Goal: Task Accomplishment & Management: Use online tool/utility

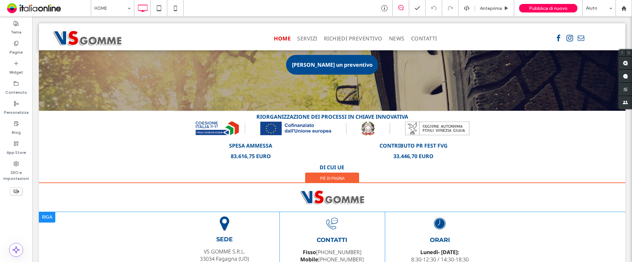
scroll to position [1386, 0]
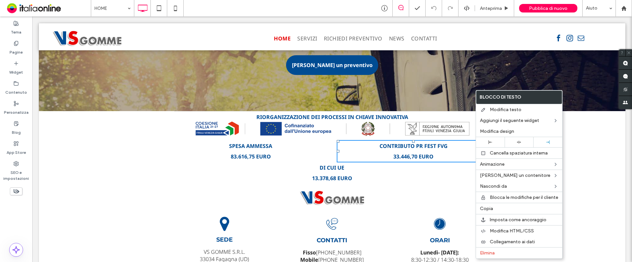
drag, startPoint x: 310, startPoint y: 143, endPoint x: 307, endPoint y: 152, distance: 9.7
drag, startPoint x: 231, startPoint y: 155, endPoint x: 534, endPoint y: 176, distance: 303.7
click at [231, 155] on div "RIORGANIZZAZIONE DEI PROCESSI IN CHIAVE INNOVATIVA SPESA AMMESSA 83.616,75 EURO…" at bounding box center [332, 163] width 316 height 39
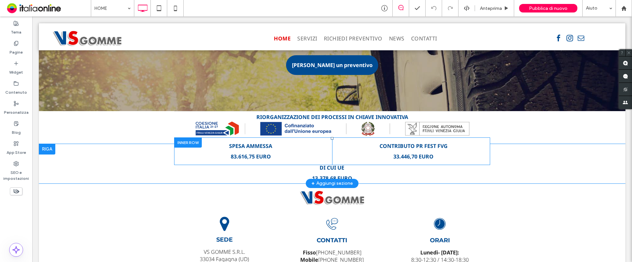
drag, startPoint x: 473, startPoint y: 156, endPoint x: 471, endPoint y: 151, distance: 5.4
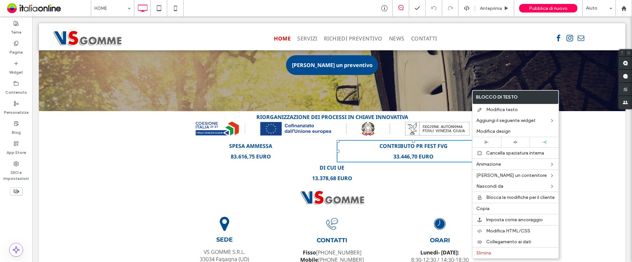
click at [421, 162] on div "RIORGANIZZAZIONE DEI PROCESSI IN CHIAVE INNOVATIVA SPESA AMMESSA 83.616,75 EURO…" at bounding box center [332, 163] width 316 height 39
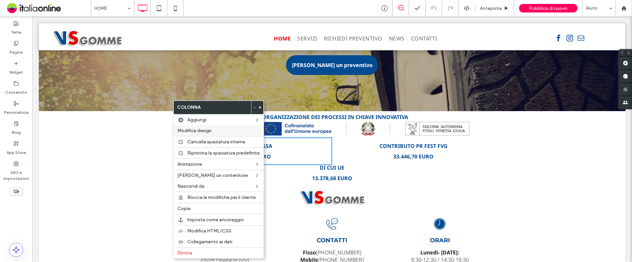
click at [185, 132] on span "Modifica design" at bounding box center [194, 131] width 34 height 6
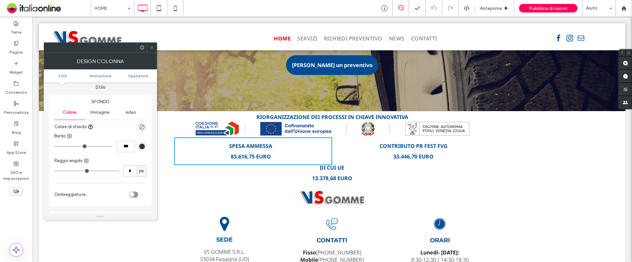
scroll to position [0, 0]
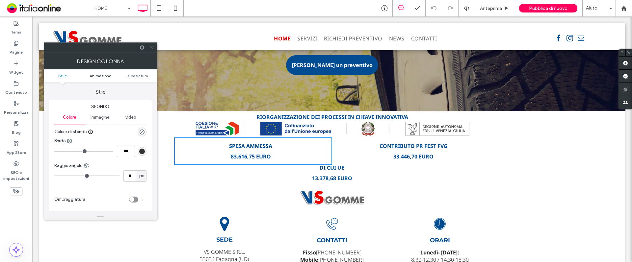
click at [105, 77] on span "Animazione" at bounding box center [100, 75] width 22 height 5
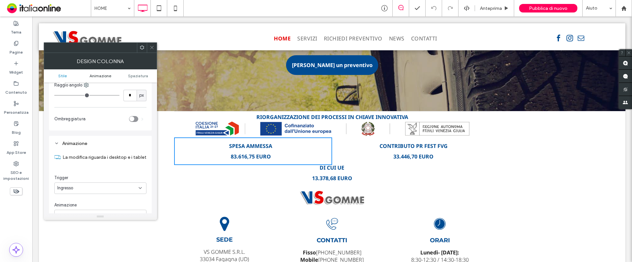
scroll to position [129, 0]
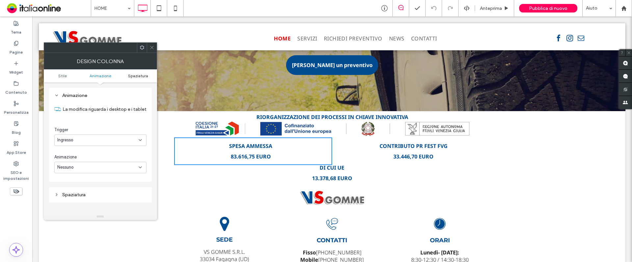
click at [132, 76] on span "Spaziatura" at bounding box center [138, 75] width 20 height 5
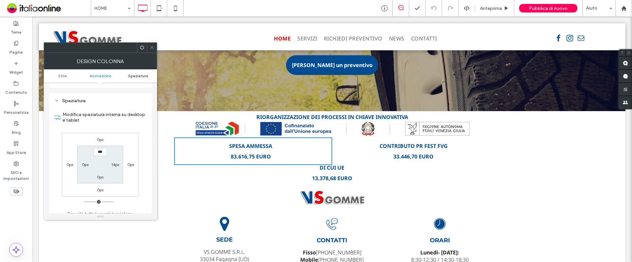
scroll to position [228, 0]
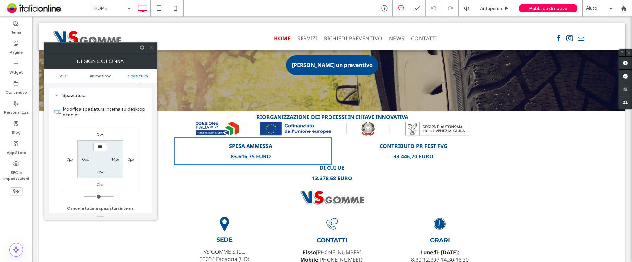
click at [152, 46] on icon at bounding box center [151, 47] width 5 height 5
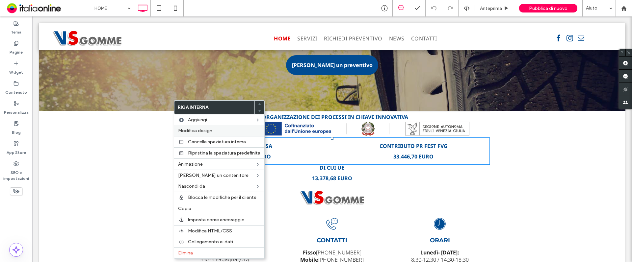
click at [179, 130] on span "Modifica design" at bounding box center [195, 131] width 34 height 6
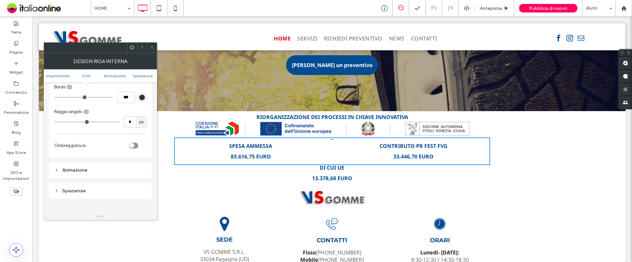
scroll to position [107, 0]
click at [76, 172] on div "Animazione" at bounding box center [100, 174] width 92 height 6
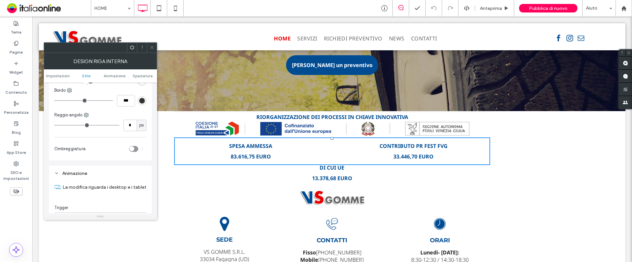
scroll to position [156, 0]
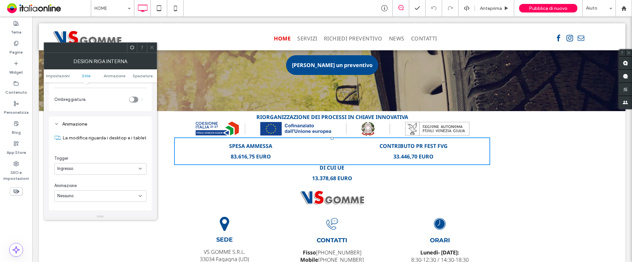
click at [154, 49] on icon at bounding box center [151, 47] width 5 height 5
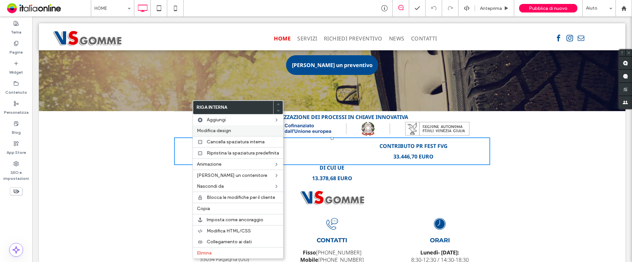
click at [205, 131] on span "Modifica design" at bounding box center [214, 131] width 34 height 6
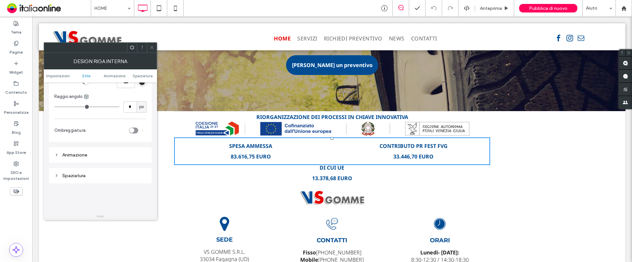
scroll to position [123, 0]
click at [78, 174] on div "Spaziatura" at bounding box center [100, 178] width 92 height 6
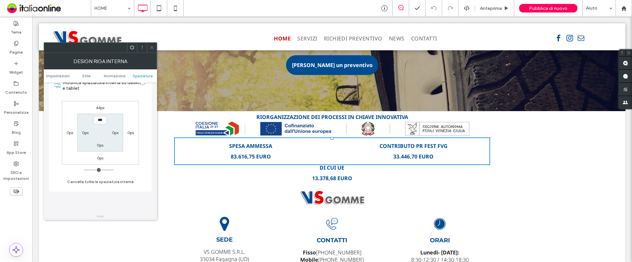
scroll to position [271, 0]
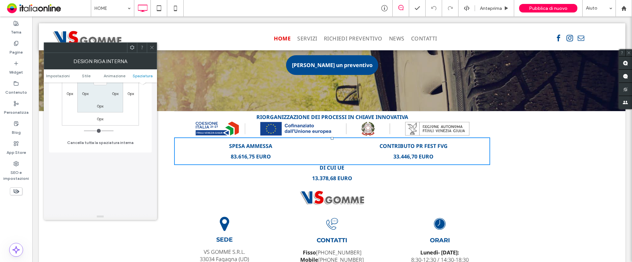
click at [153, 48] on icon at bounding box center [151, 47] width 5 height 5
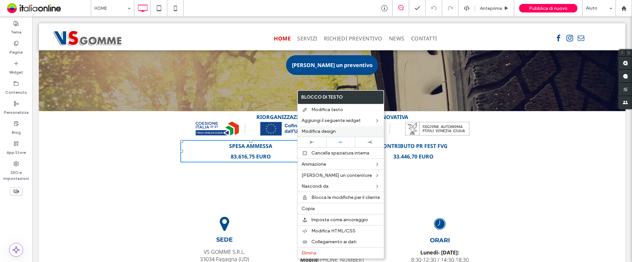
click at [328, 129] on span "Modifica design" at bounding box center [318, 132] width 34 height 6
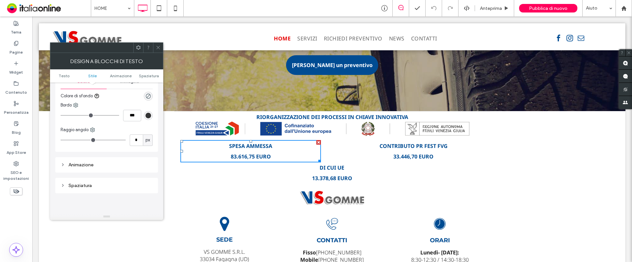
scroll to position [99, 0]
click at [158, 51] on span at bounding box center [158, 48] width 5 height 10
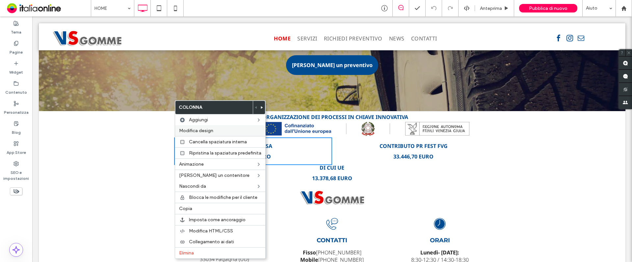
click at [198, 128] on span "Modifica design" at bounding box center [196, 131] width 34 height 6
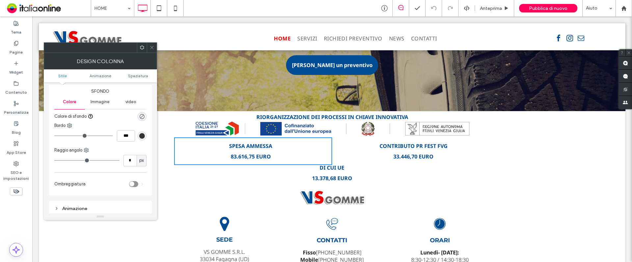
scroll to position [66, 0]
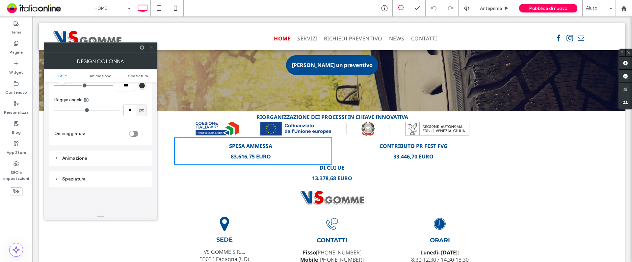
drag, startPoint x: 151, startPoint y: 50, endPoint x: 154, endPoint y: 52, distance: 3.8
click at [151, 50] on span at bounding box center [151, 48] width 5 height 10
